Goal: Transaction & Acquisition: Download file/media

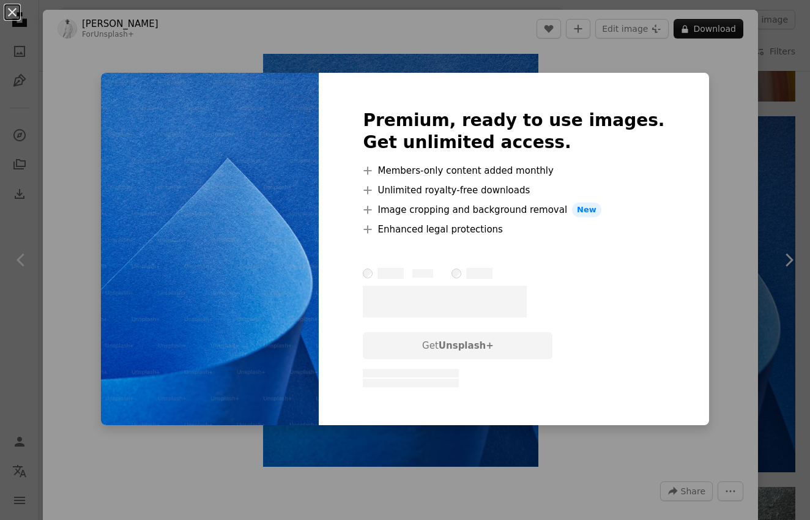
scroll to position [0, 128]
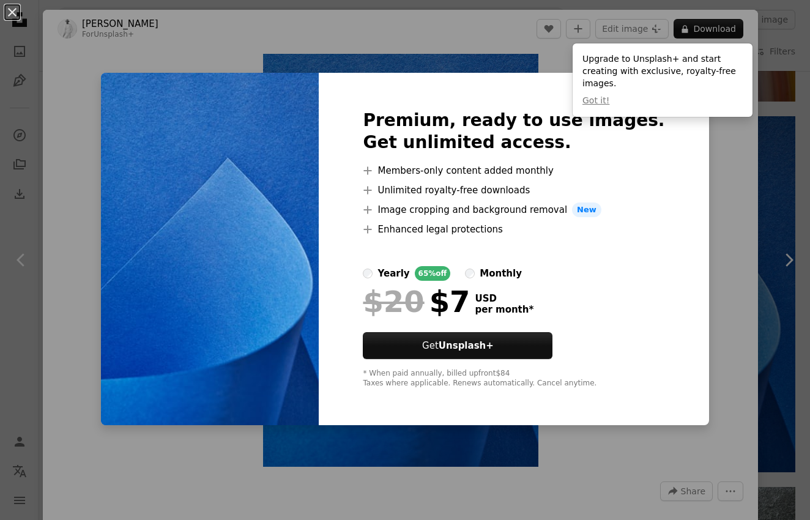
click at [356, 63] on div "An X shape Premium, ready to use images. Get unlimited access. A plus sign Memb…" at bounding box center [405, 260] width 810 height 520
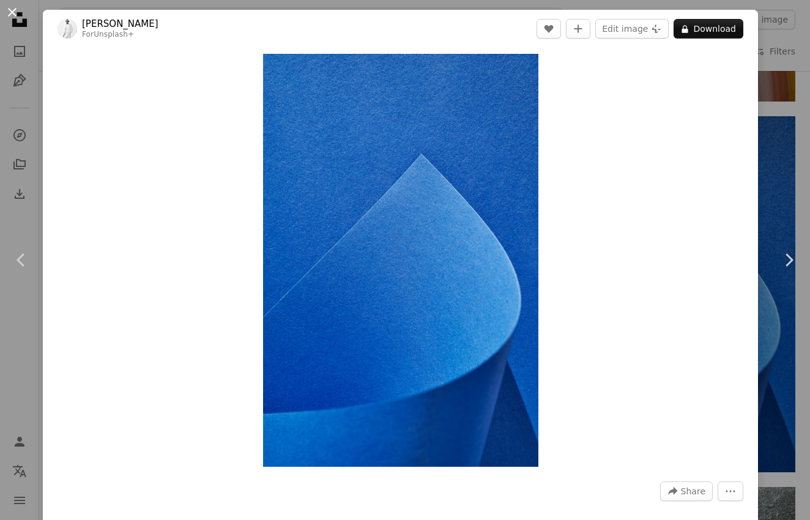
click at [13, 11] on button "An X shape" at bounding box center [12, 12] width 15 height 15
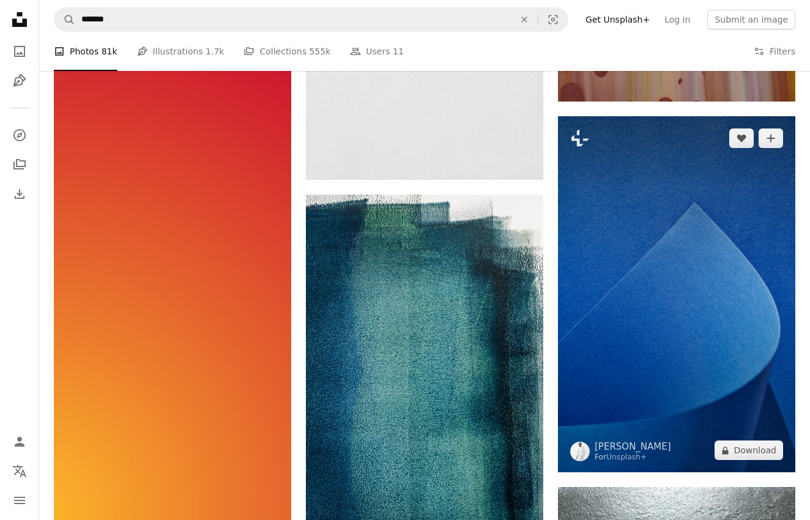
click at [588, 202] on img at bounding box center [676, 294] width 237 height 356
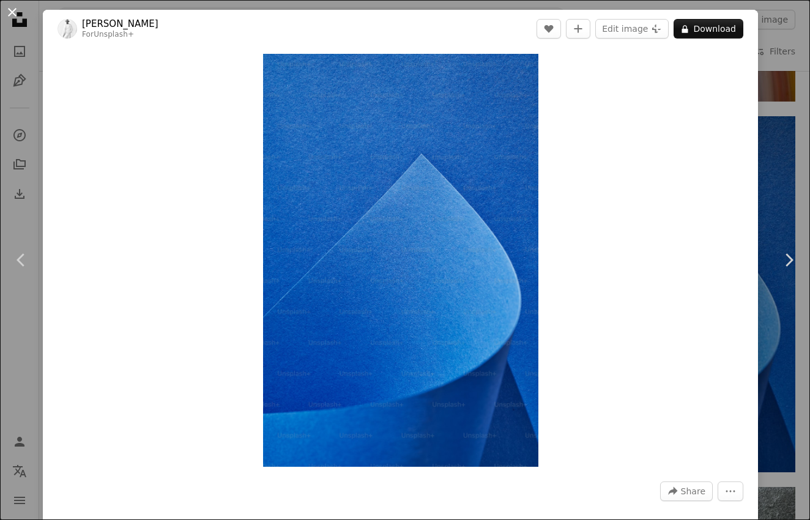
click at [15, 12] on button "An X shape" at bounding box center [12, 12] width 15 height 15
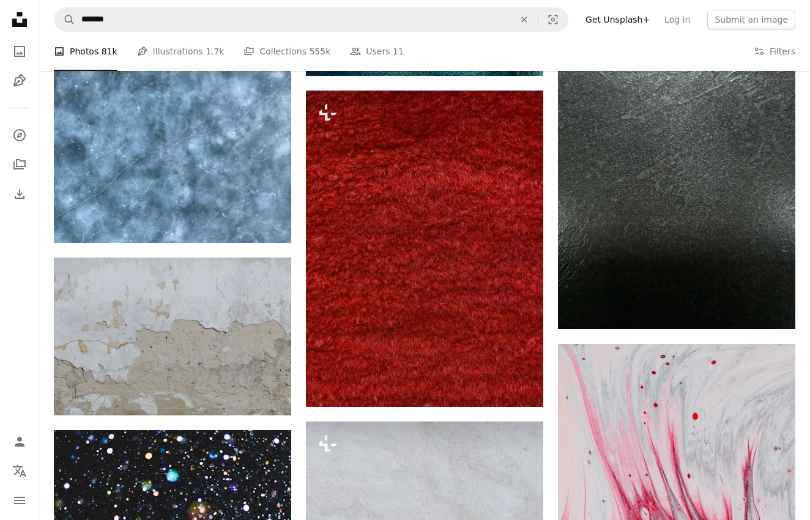
scroll to position [34585, 0]
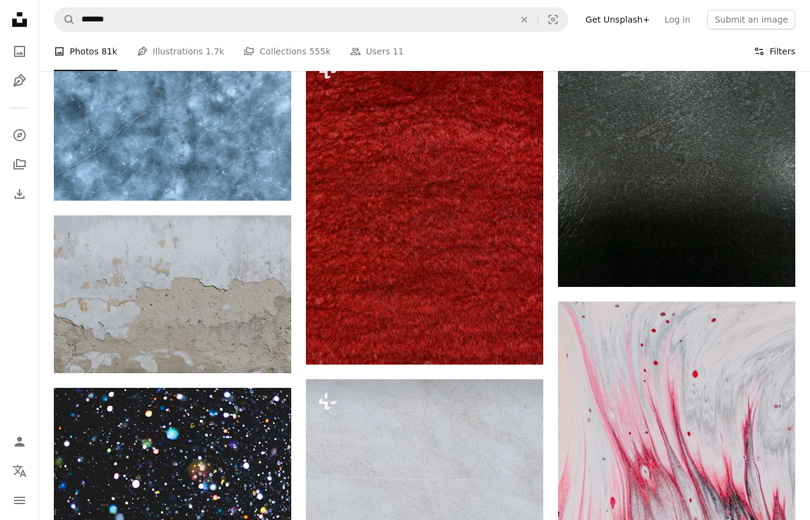
click at [778, 49] on button "Filters Filters" at bounding box center [775, 51] width 42 height 39
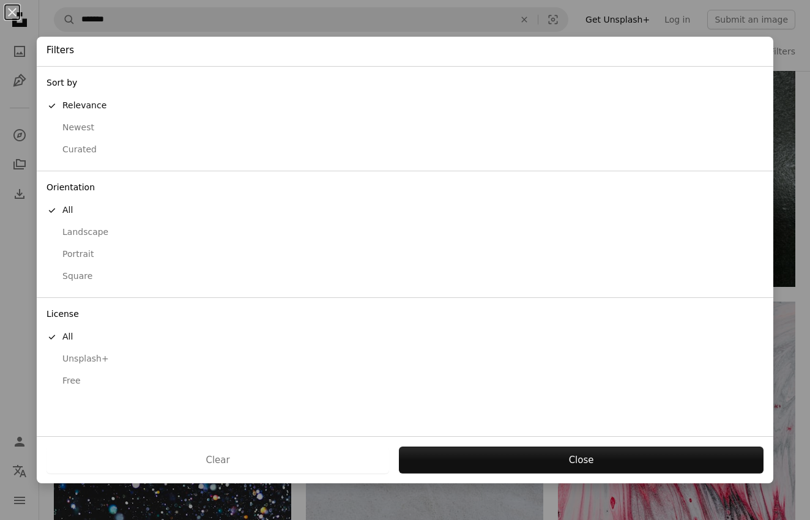
click at [64, 376] on div "Free" at bounding box center [405, 381] width 717 height 12
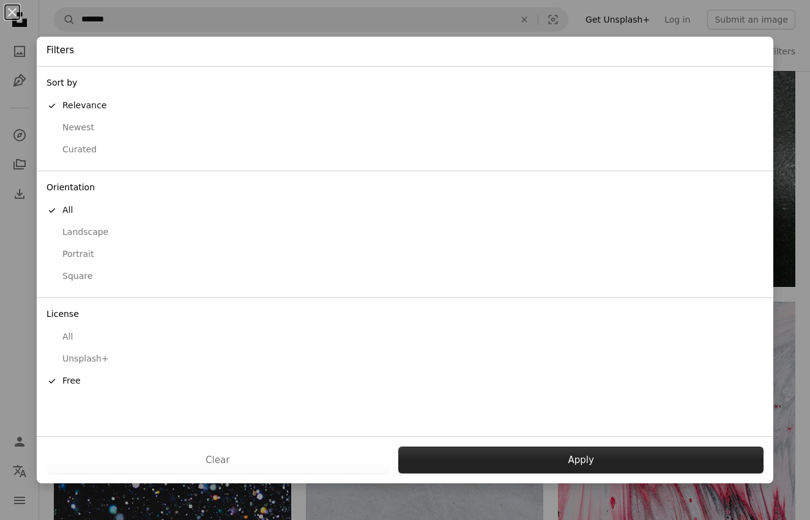
click at [463, 454] on button "Apply" at bounding box center [580, 460] width 365 height 27
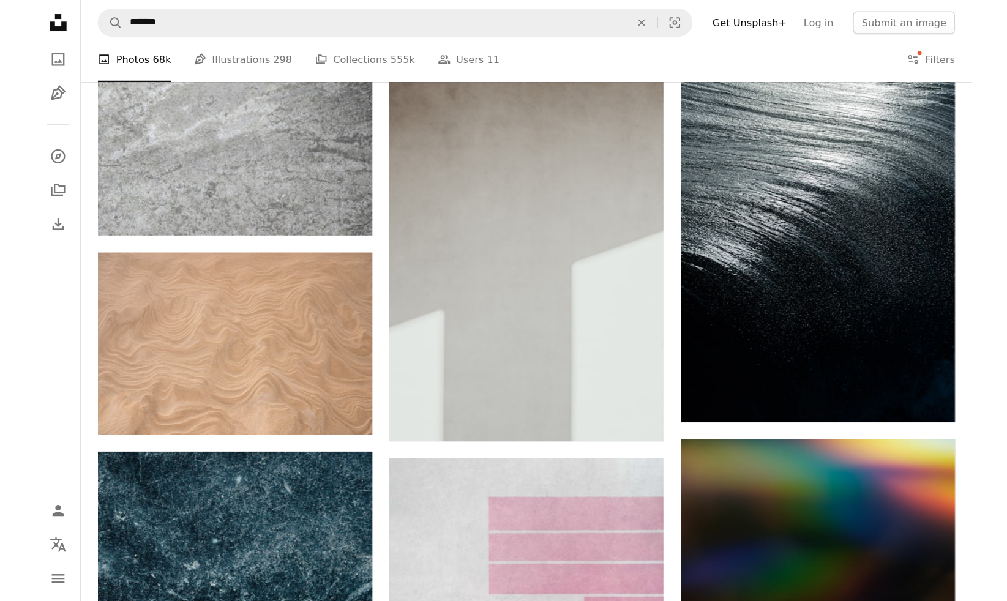
scroll to position [27100, 0]
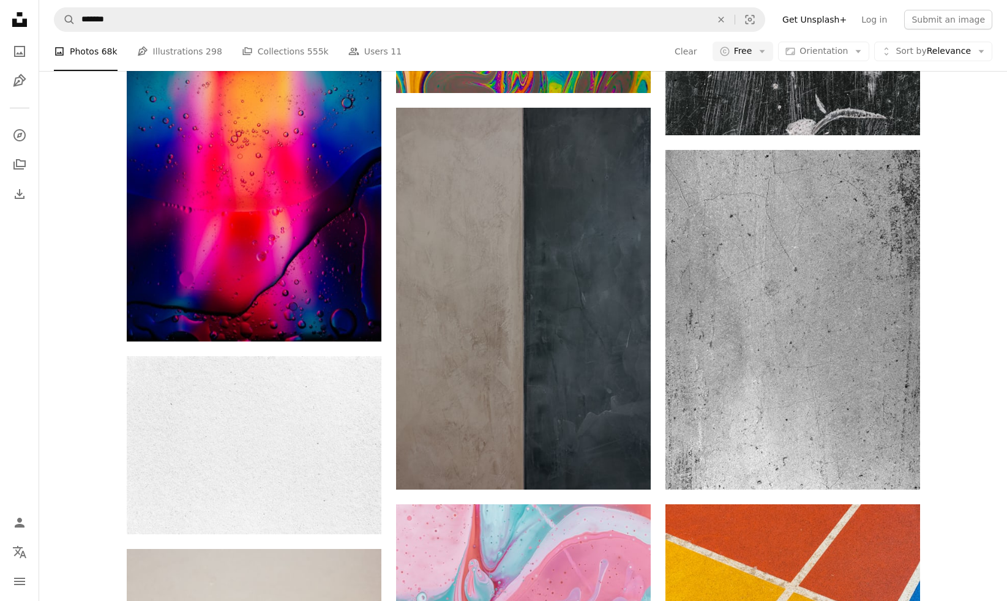
scroll to position [46479, 0]
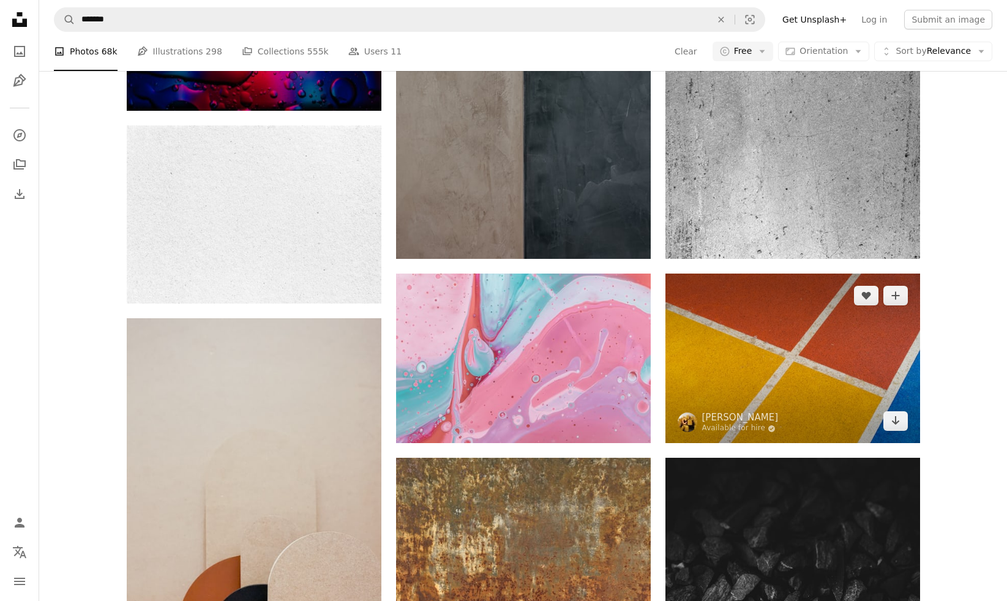
click at [810, 367] on img at bounding box center [792, 359] width 255 height 170
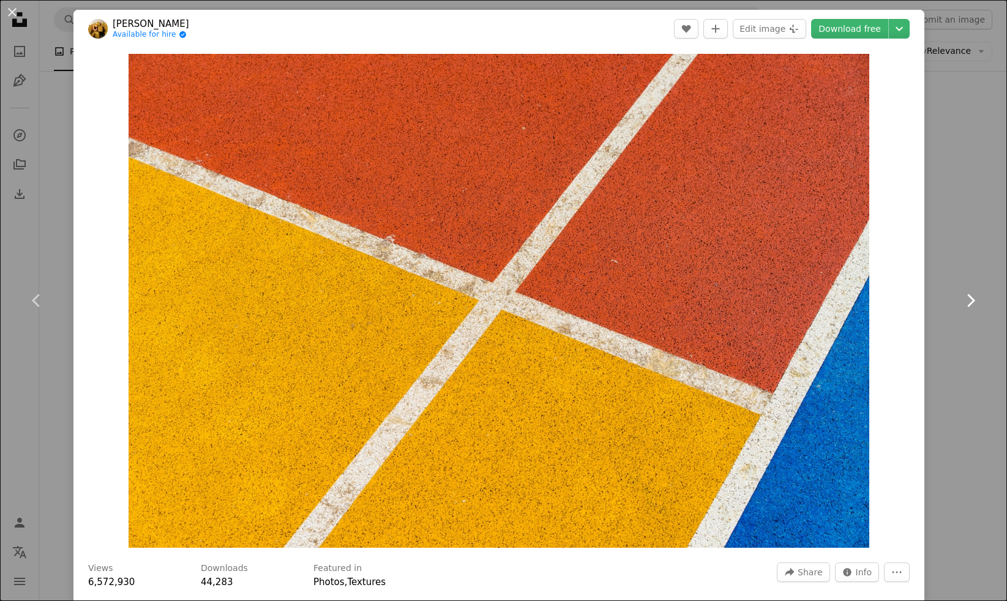
click at [810, 294] on link "Chevron right" at bounding box center [969, 301] width 73 height 118
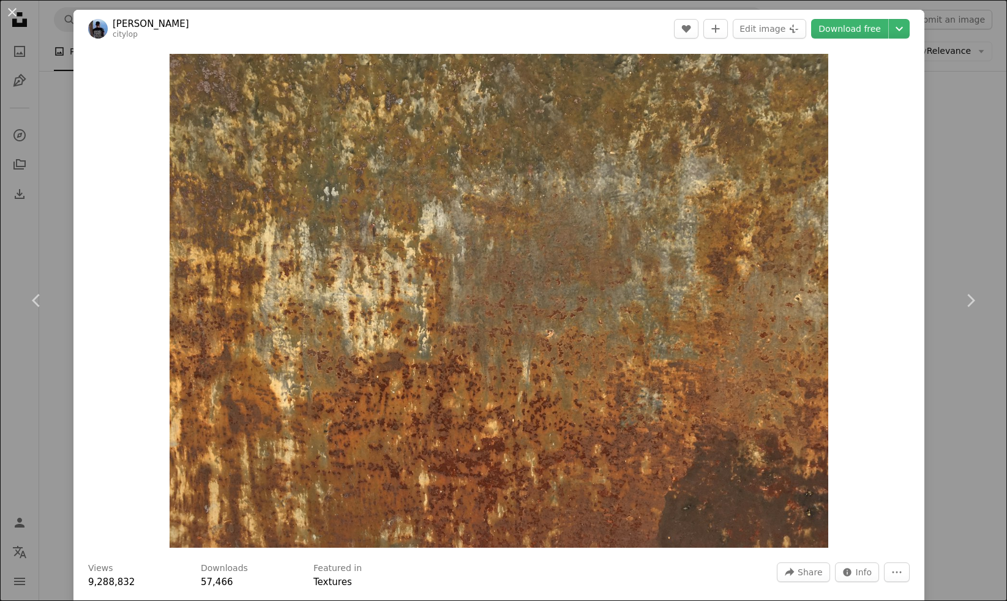
click at [810, 218] on div "An X shape Chevron left Chevron right [PERSON_NAME] citylop A heart A plus sign…" at bounding box center [503, 300] width 1007 height 601
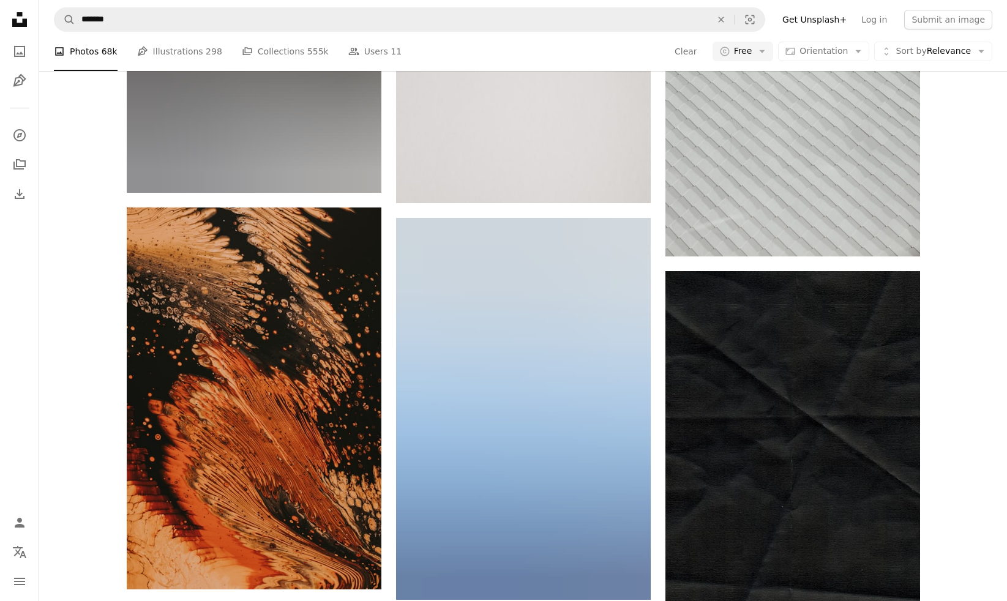
scroll to position [68995, 0]
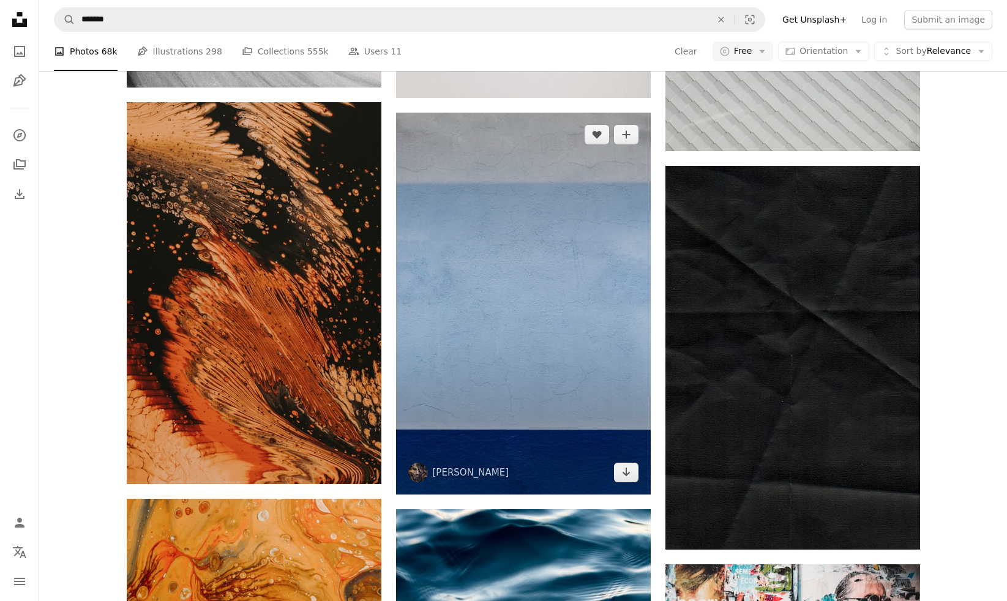
click at [573, 316] on img at bounding box center [523, 304] width 255 height 382
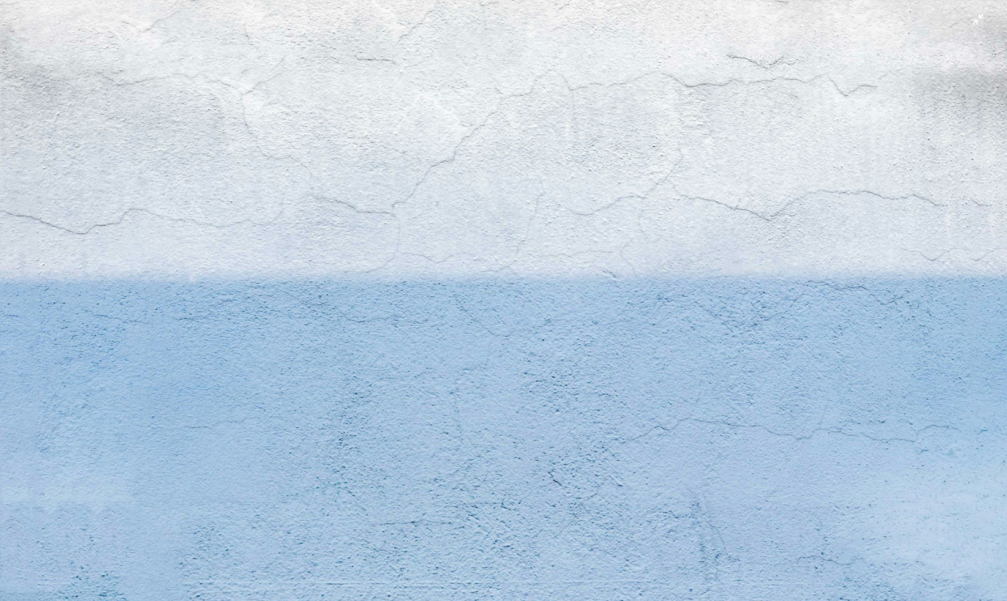
scroll to position [455, 0]
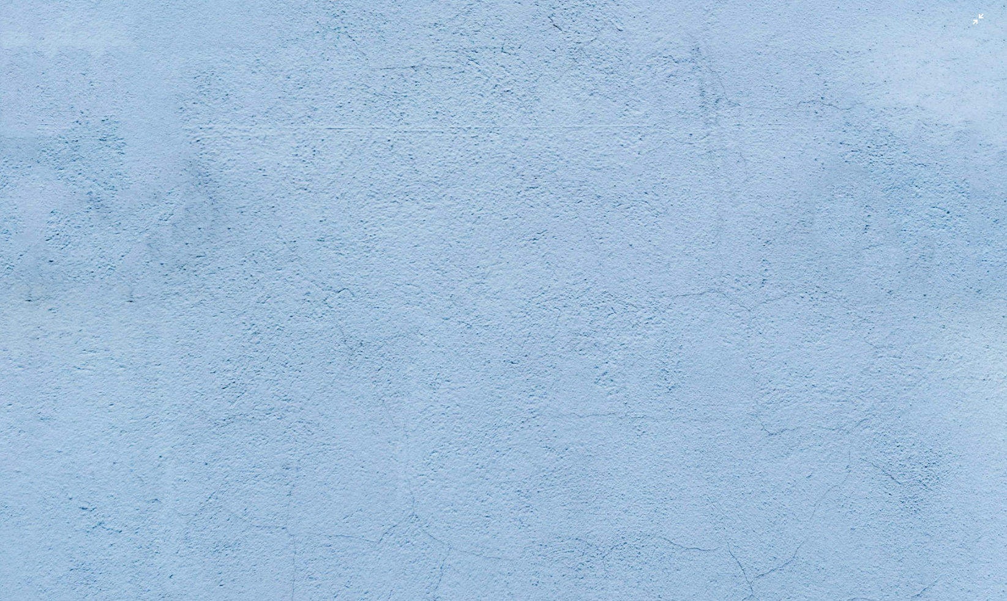
click at [61, 68] on img "Zoom out on this image" at bounding box center [503, 300] width 1008 height 1512
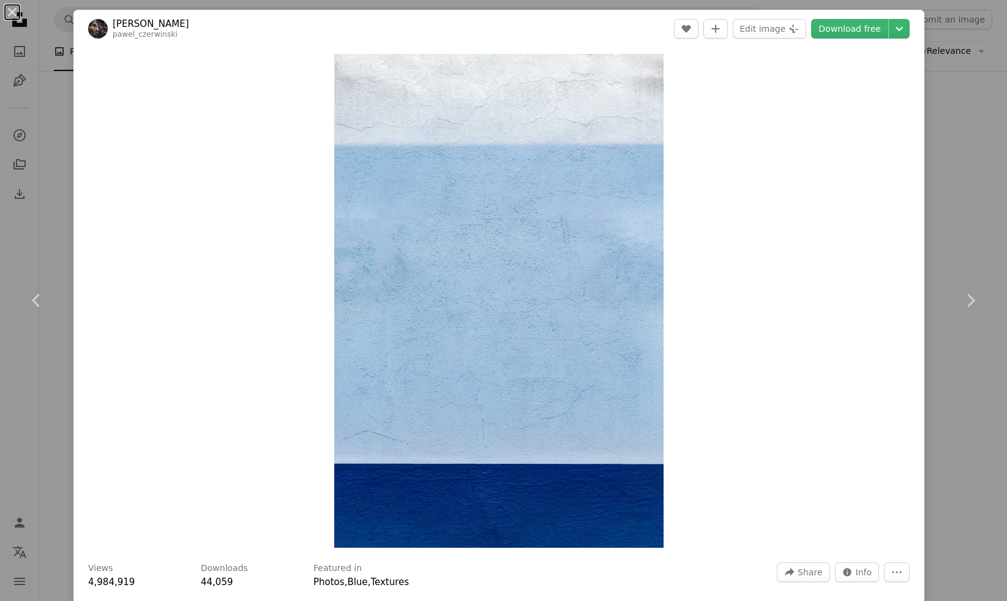
click at [51, 77] on div "An X shape Chevron left Chevron right [PERSON_NAME] pawel_czerwinski A heart A …" at bounding box center [503, 300] width 1007 height 601
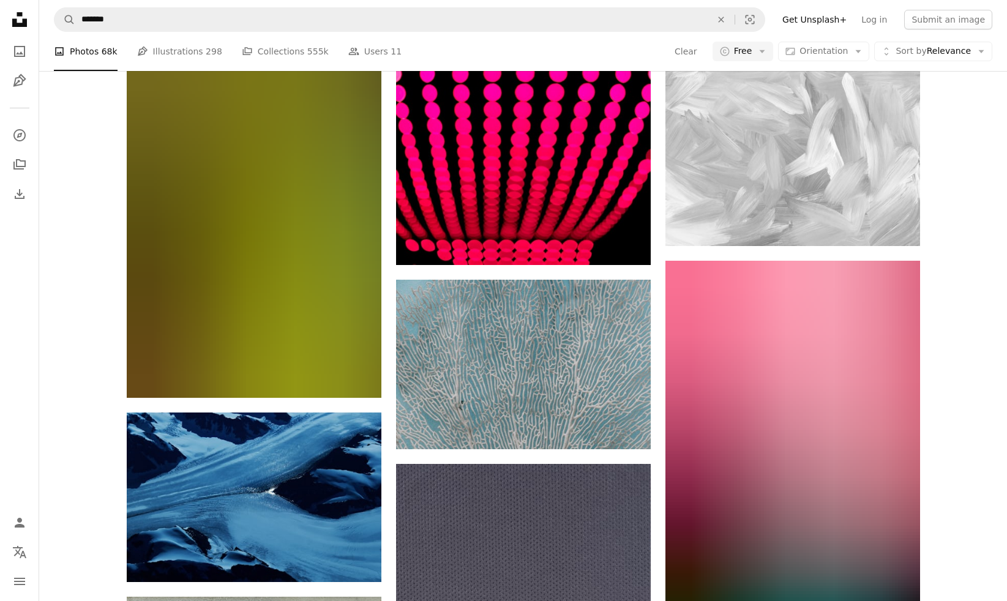
scroll to position [105687, 0]
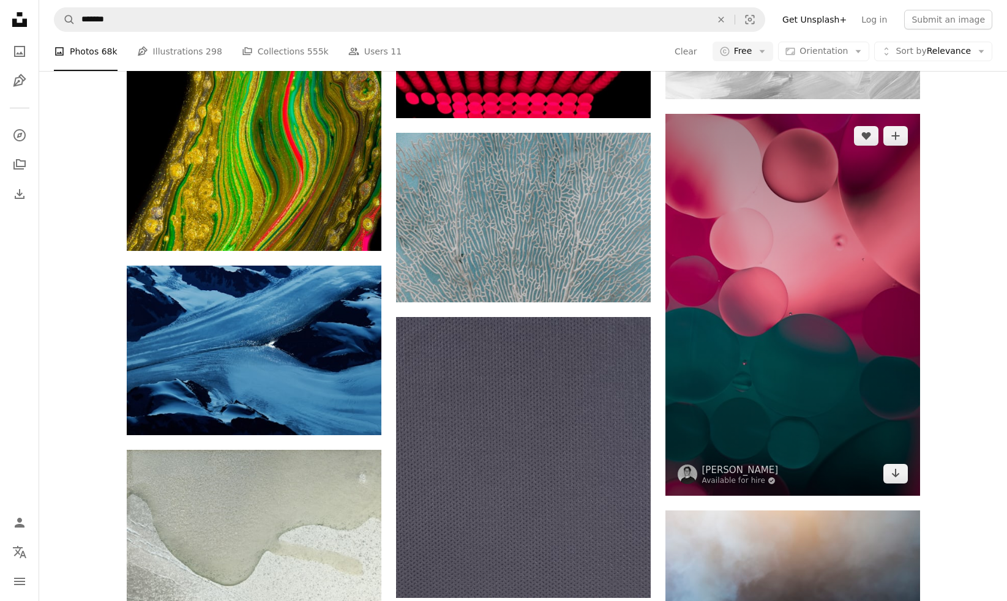
click at [810, 274] on img at bounding box center [792, 305] width 255 height 382
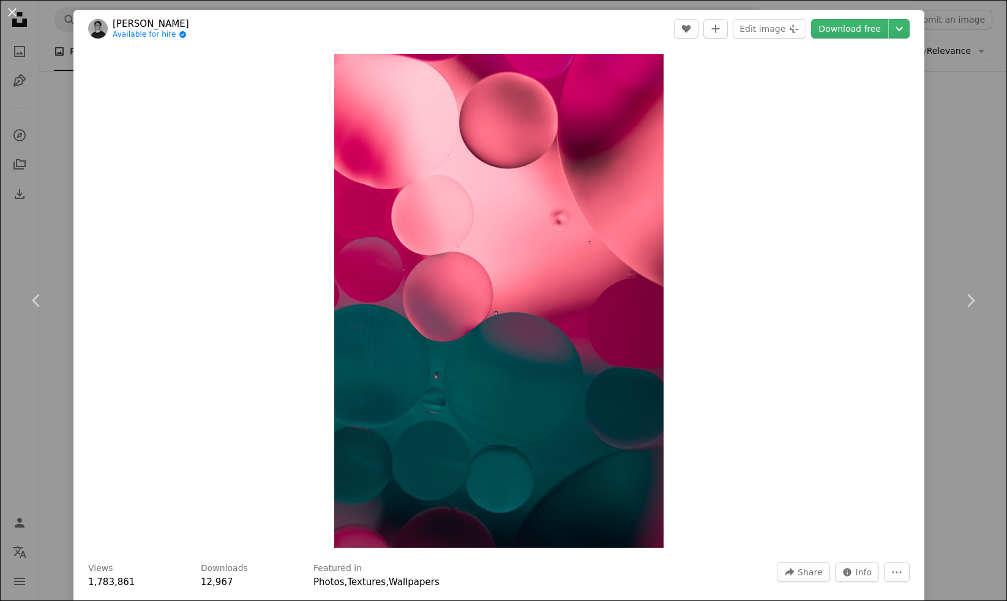
click at [810, 230] on div "An X shape Chevron left Chevron right [PERSON_NAME] Available for hire A checkm…" at bounding box center [503, 300] width 1007 height 601
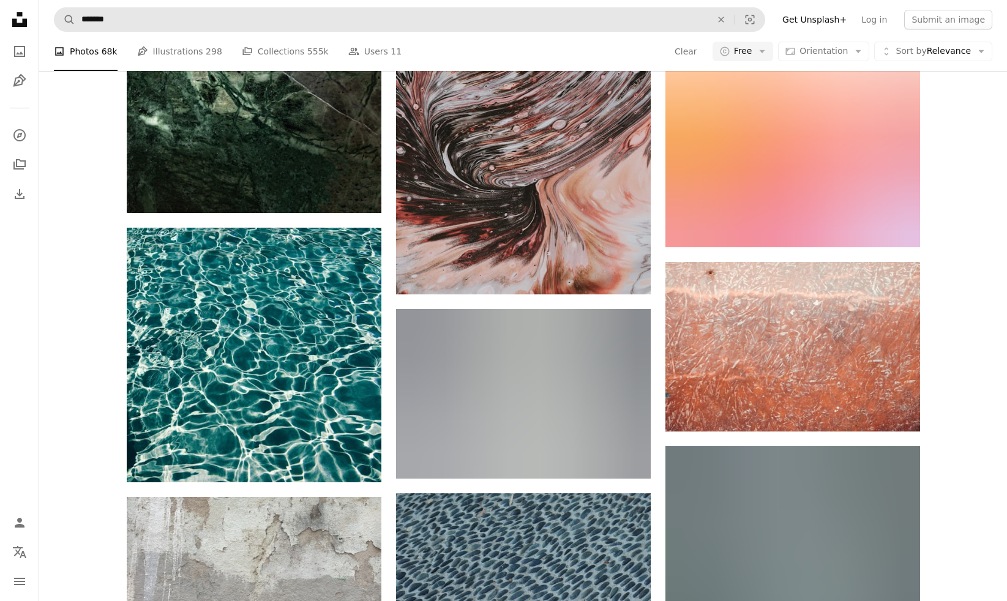
scroll to position [116118, 0]
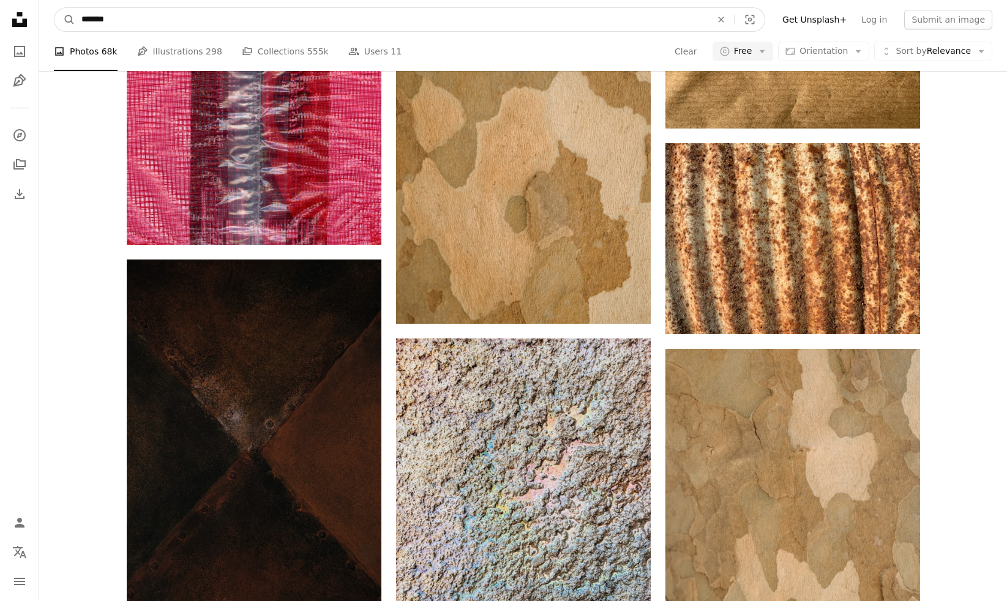
click at [201, 18] on input "*******" at bounding box center [391, 19] width 632 height 23
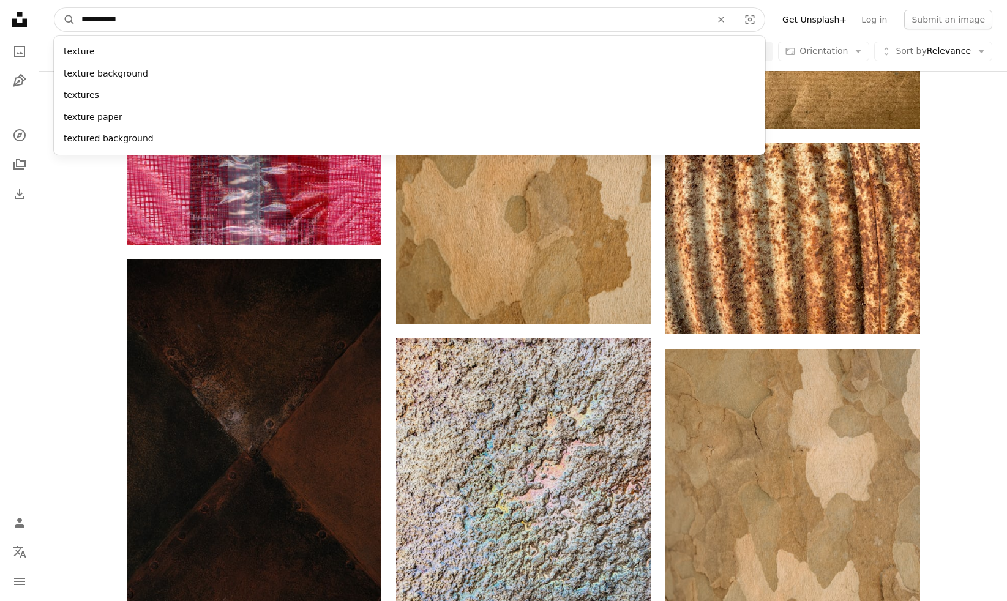
type input "**********"
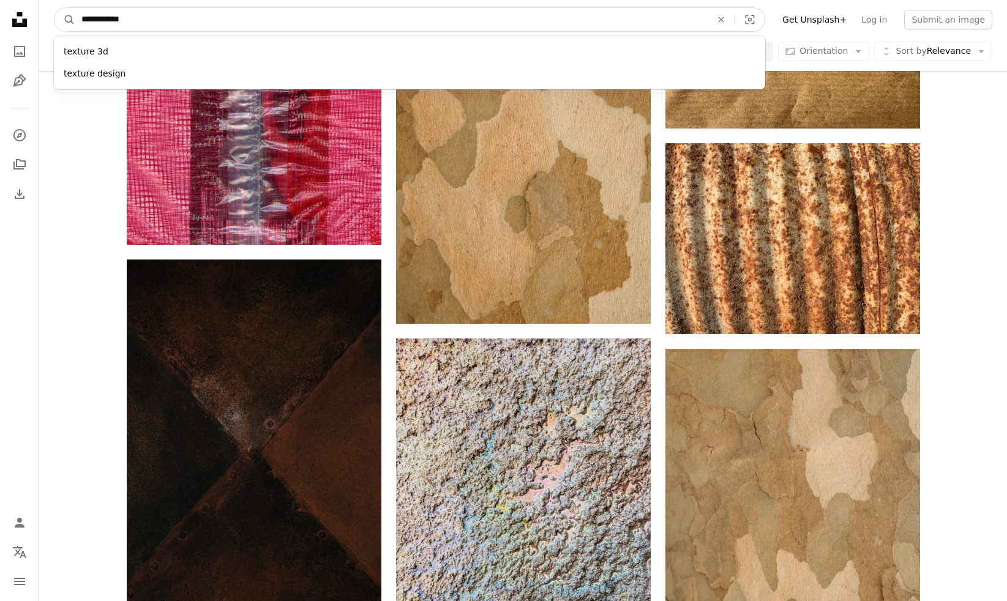
click at [65, 20] on button "A magnifying glass" at bounding box center [64, 19] width 21 height 23
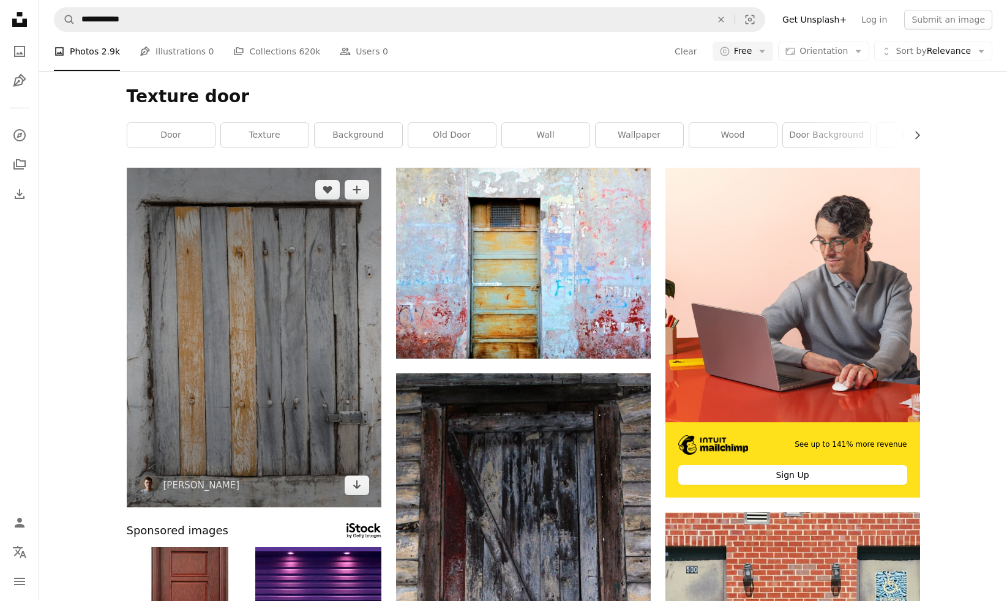
click at [349, 424] on img at bounding box center [254, 338] width 255 height 340
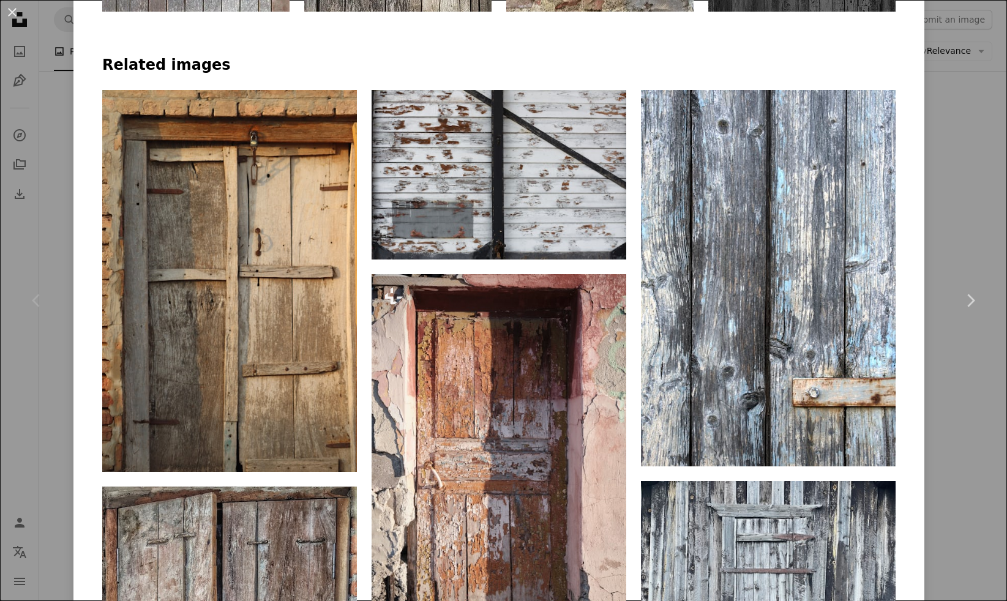
scroll to position [1039, 0]
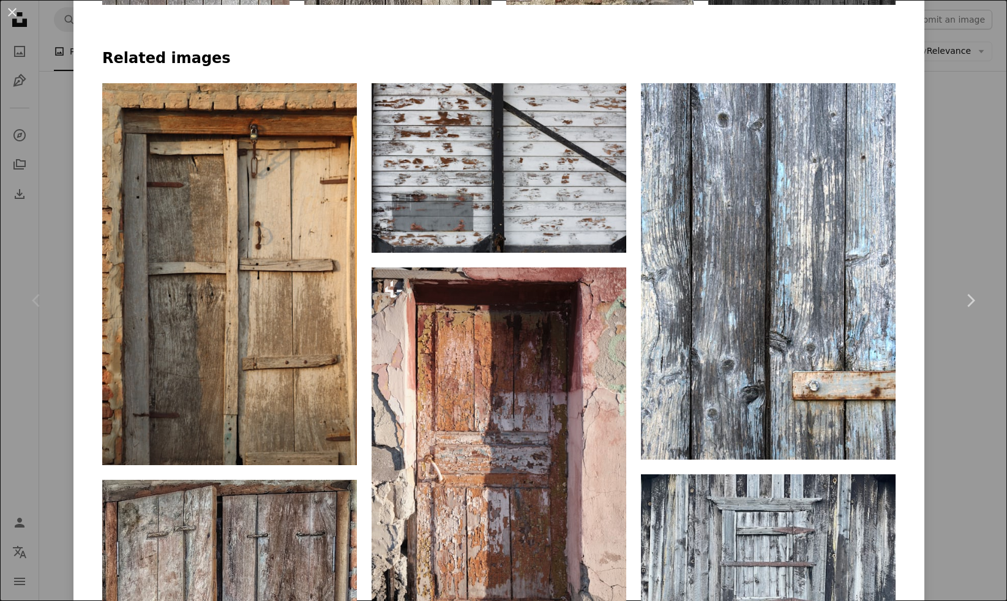
click at [810, 180] on div "An X shape Chevron left Chevron right [PERSON_NAME] tfcardoso A heart A plus si…" at bounding box center [503, 300] width 1007 height 601
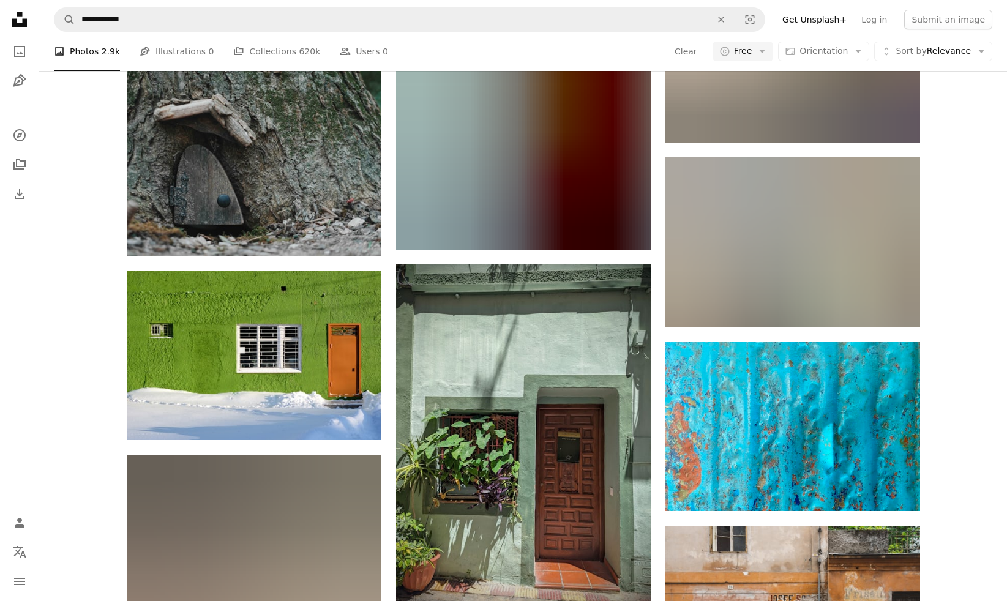
scroll to position [11307, 0]
